Goal: Task Accomplishment & Management: Manage account settings

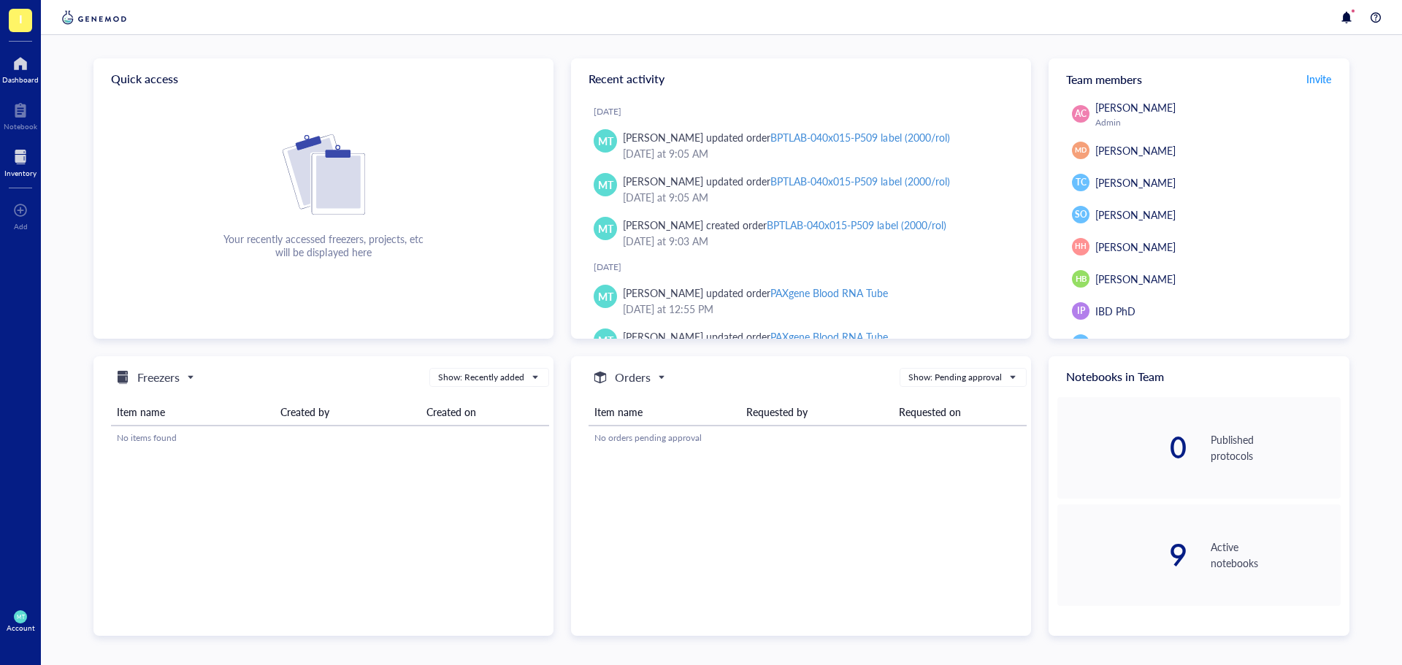
click at [26, 166] on div at bounding box center [20, 156] width 32 height 23
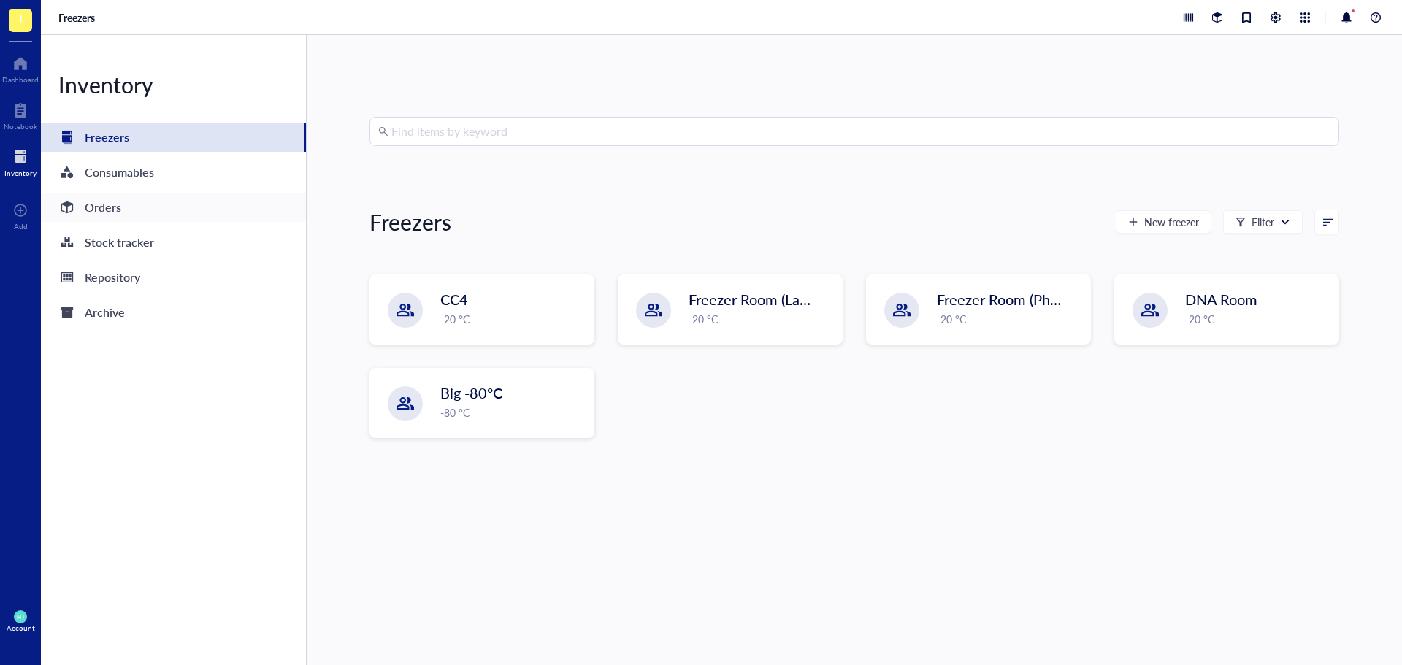
click at [126, 217] on div "Orders" at bounding box center [173, 207] width 265 height 29
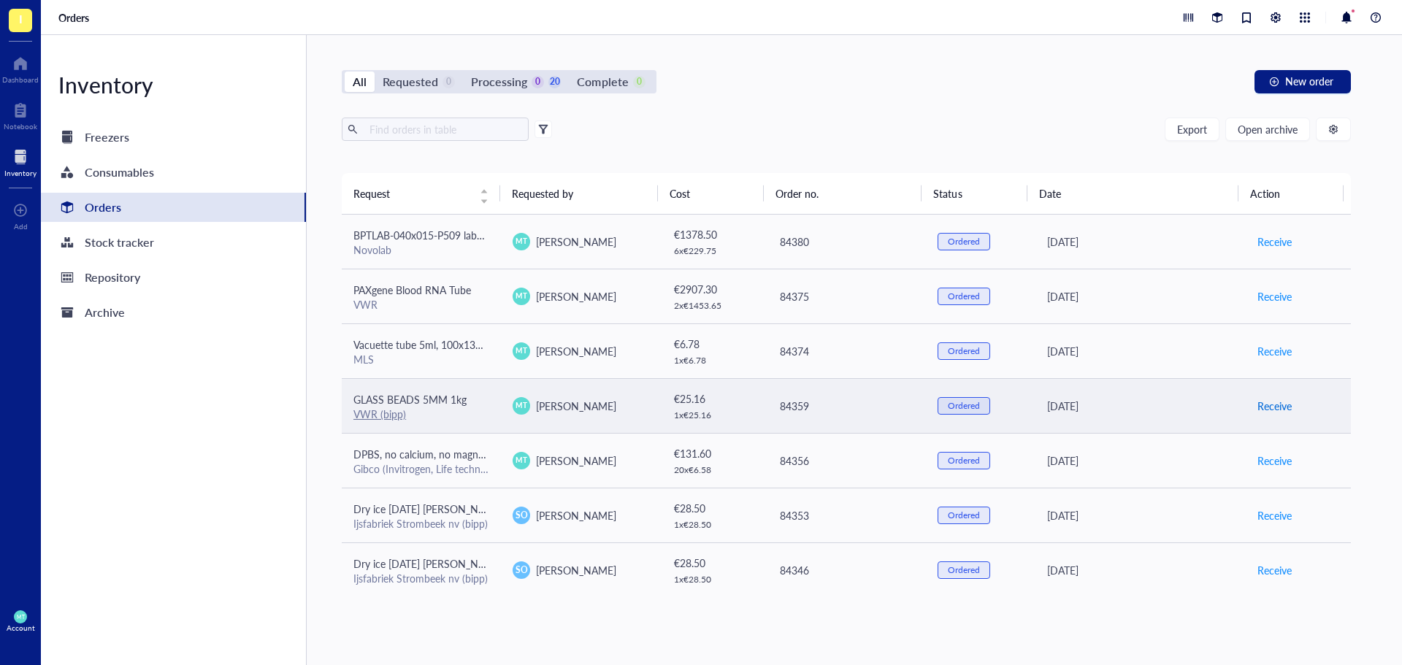
click at [1260, 407] on span "Receive" at bounding box center [1274, 406] width 34 height 16
click at [1260, 407] on span "Archive order" at bounding box center [1287, 406] width 61 height 16
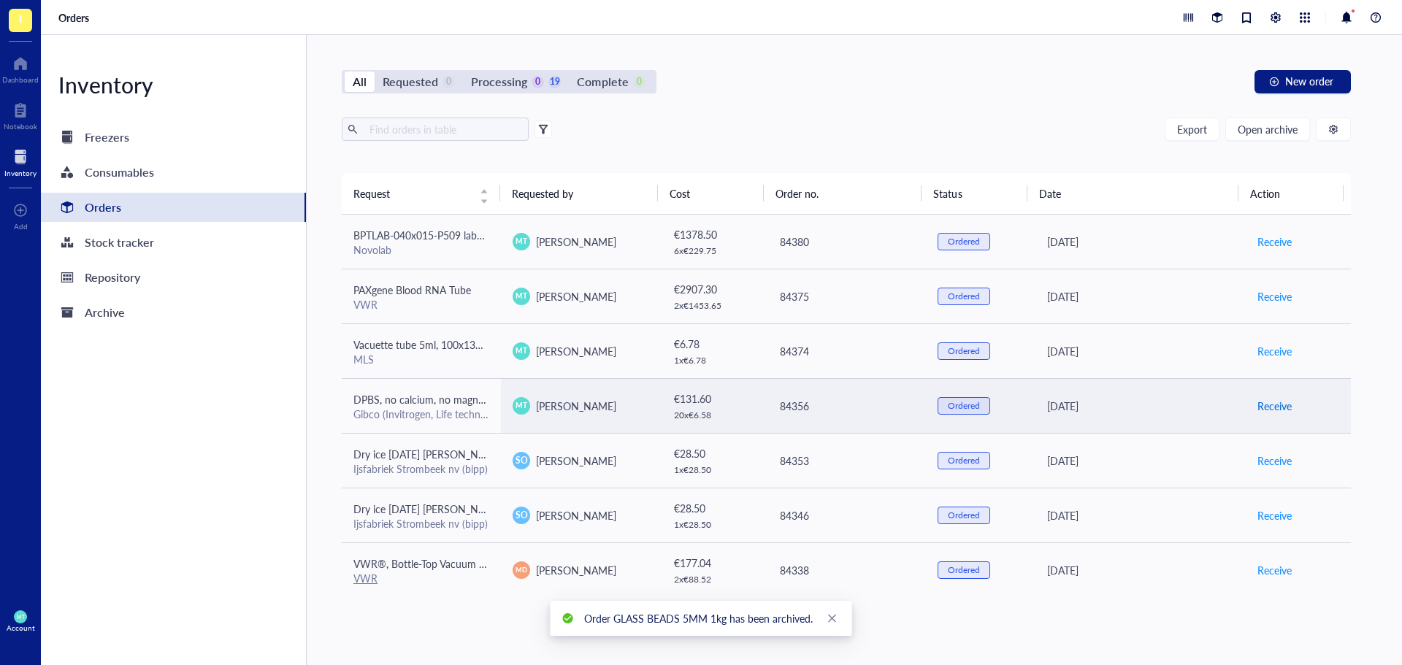
click at [1260, 407] on span "Receive" at bounding box center [1274, 406] width 34 height 16
click at [1260, 407] on span "Archive order" at bounding box center [1287, 406] width 61 height 16
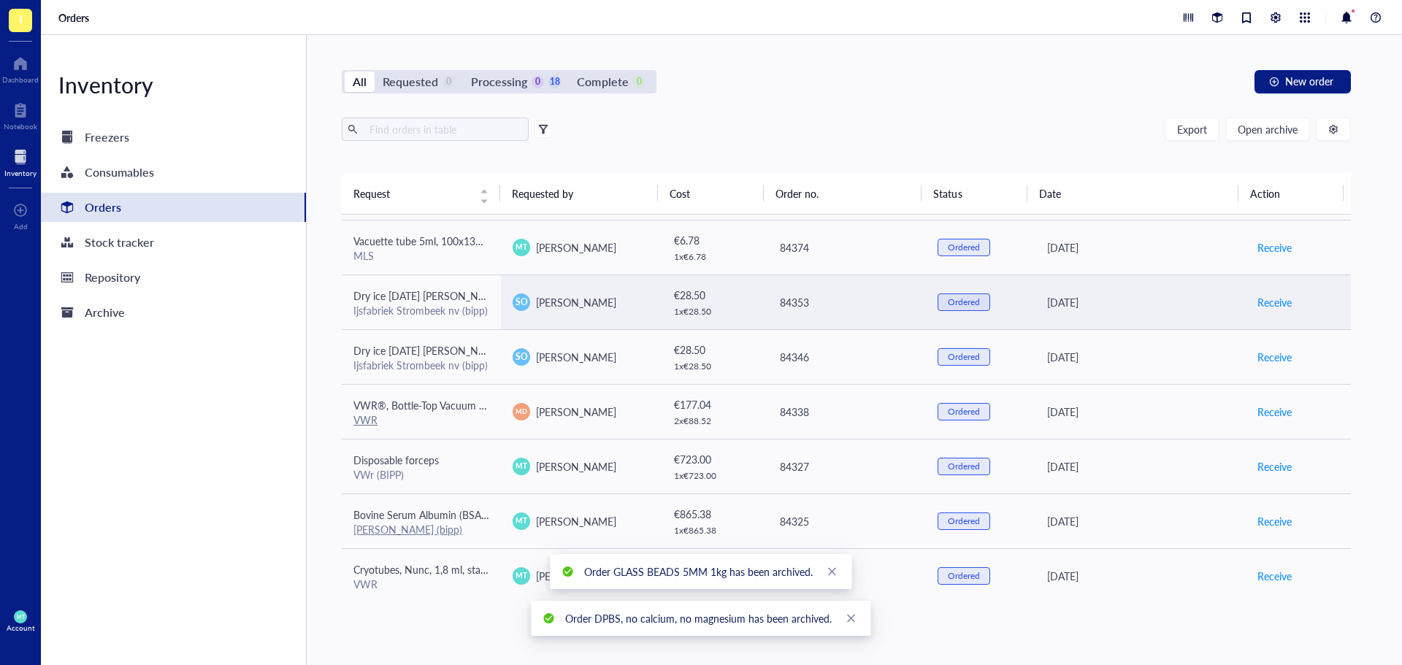
scroll to position [219, 0]
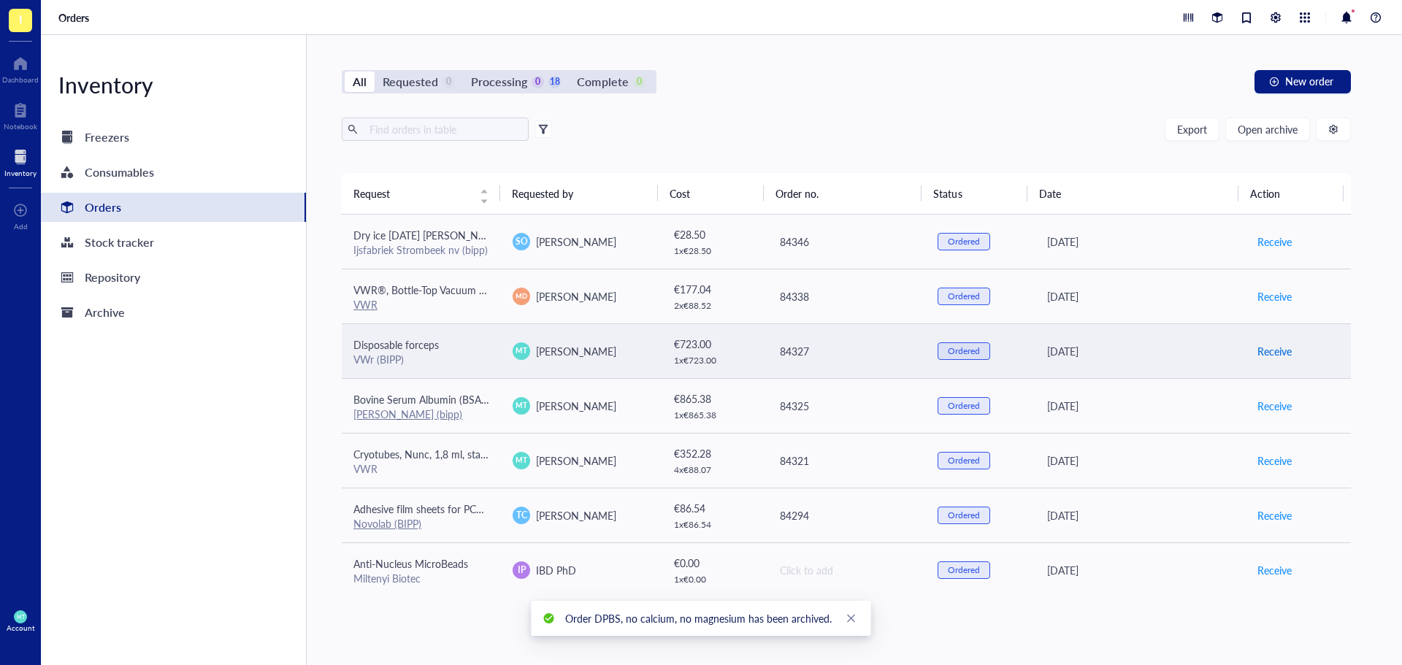
click at [1261, 348] on span "Receive" at bounding box center [1274, 351] width 34 height 16
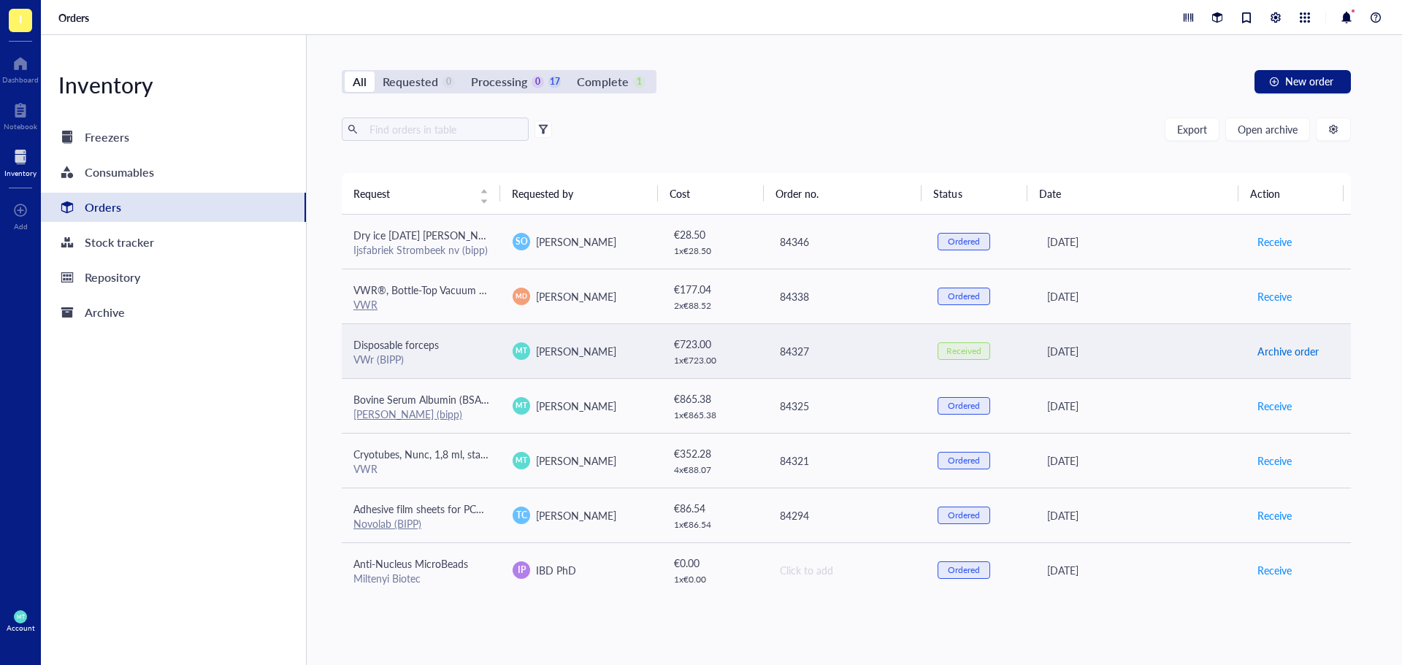
click at [1261, 351] on span "Archive order" at bounding box center [1287, 351] width 61 height 16
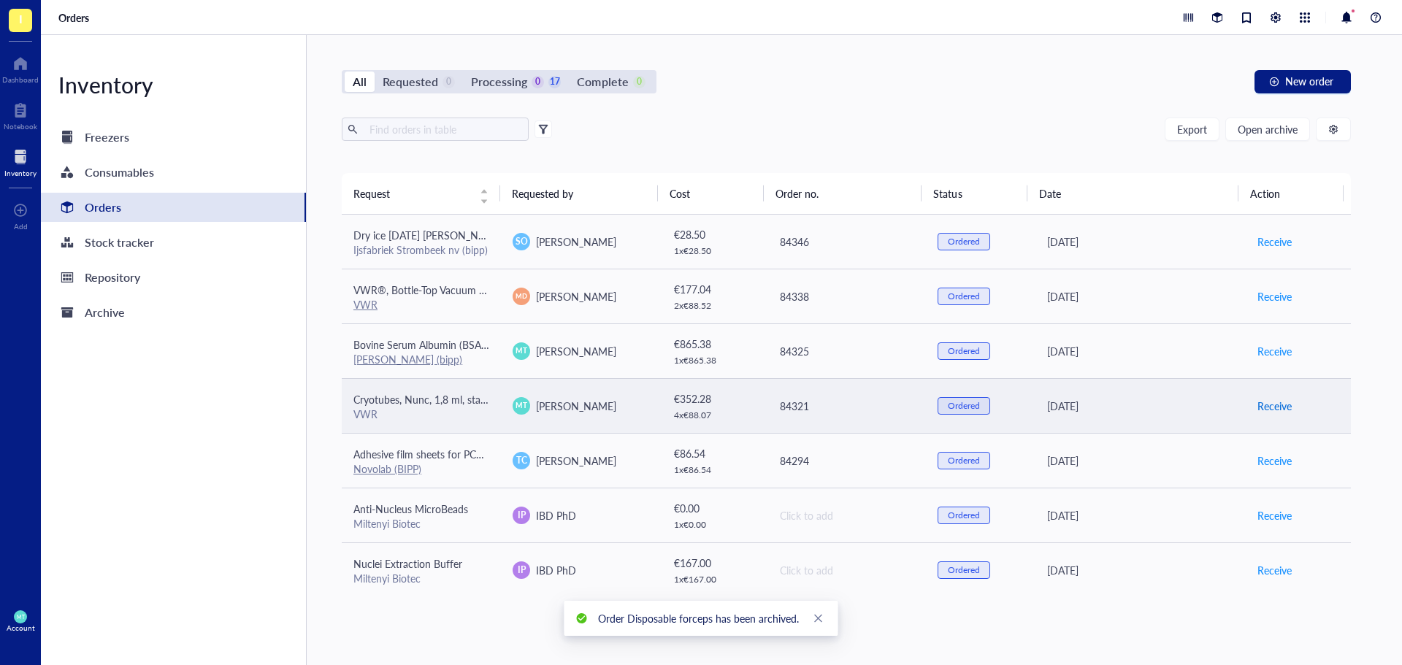
click at [1257, 404] on span "Receive" at bounding box center [1274, 406] width 34 height 16
click at [1261, 404] on span "Archive order" at bounding box center [1287, 406] width 61 height 16
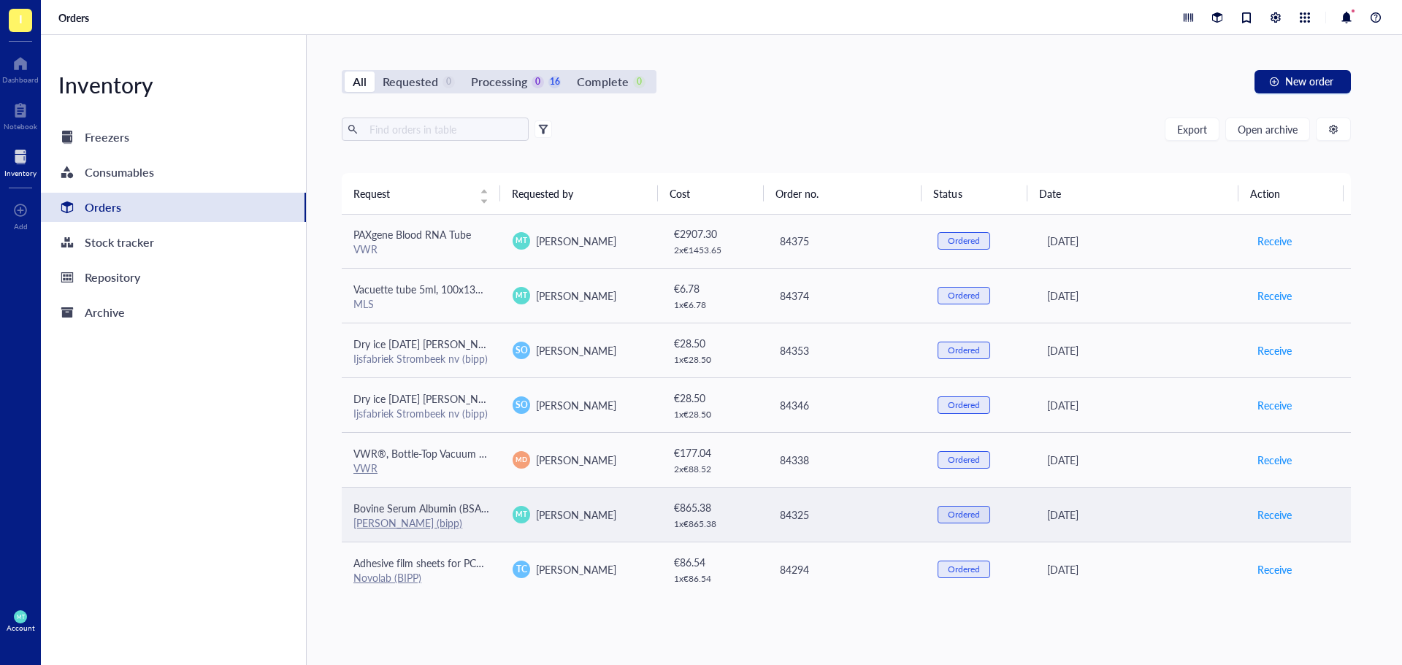
scroll to position [0, 0]
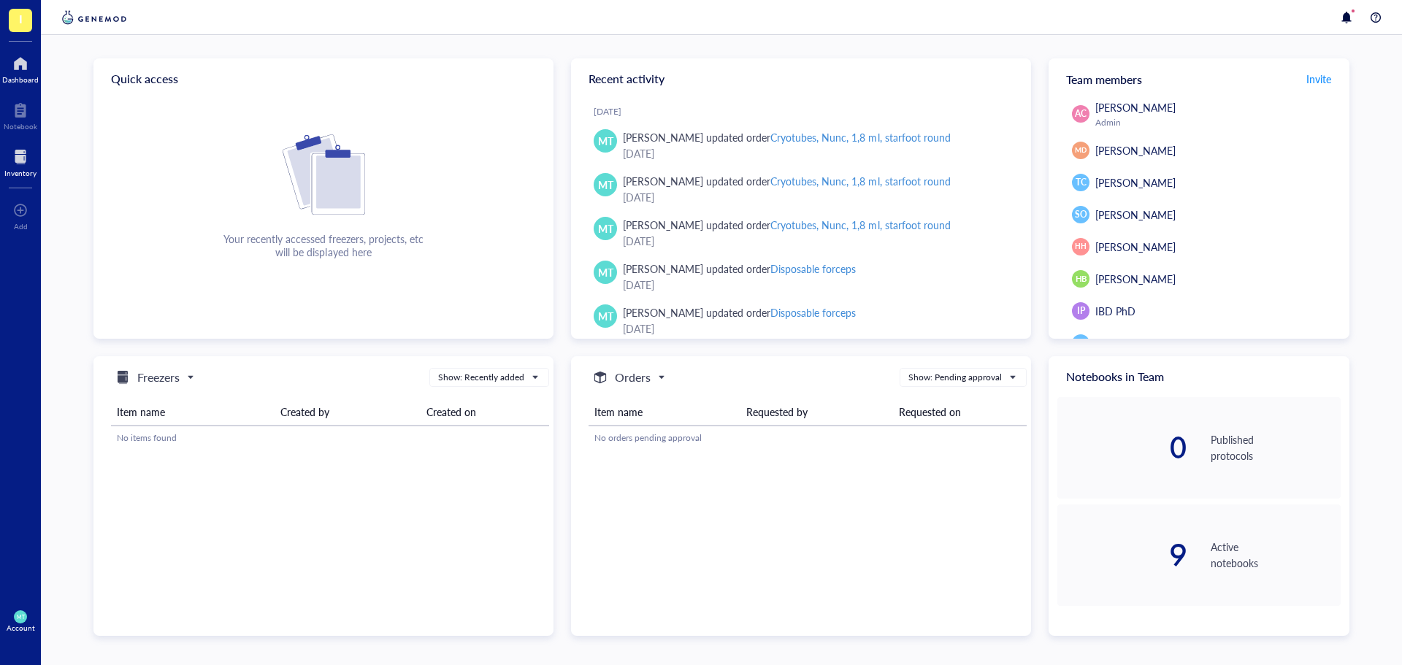
click at [28, 173] on div "Inventory" at bounding box center [20, 173] width 32 height 9
